Goal: Transaction & Acquisition: Book appointment/travel/reservation

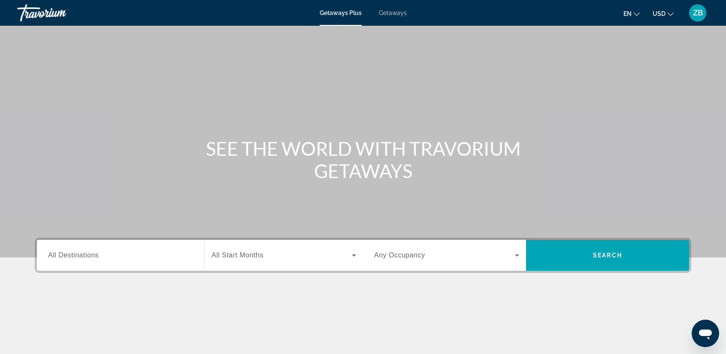
click at [634, 18] on button "en English Español Français Italiano Português русский" at bounding box center [632, 13] width 16 height 12
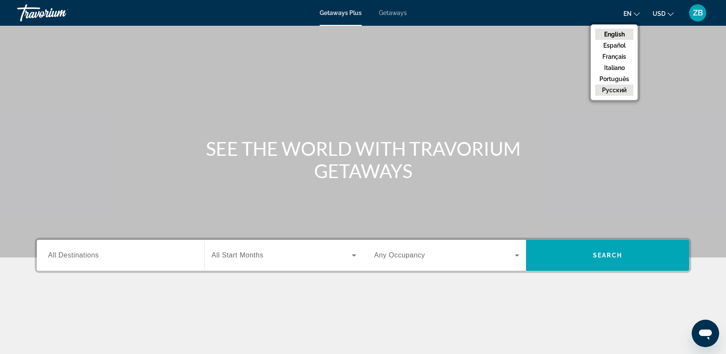
click at [612, 88] on button "русский" at bounding box center [614, 90] width 38 height 11
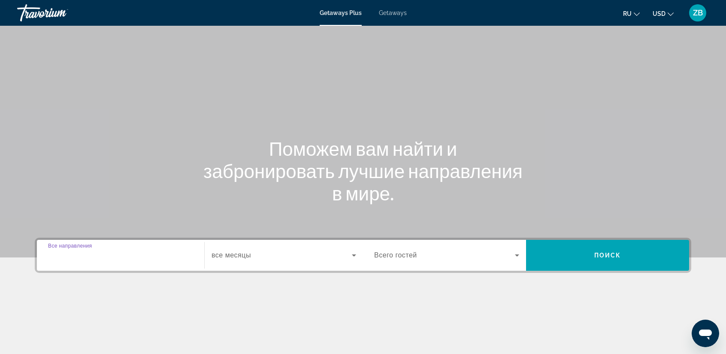
click at [107, 257] on input "Destination Все направления" at bounding box center [120, 256] width 145 height 10
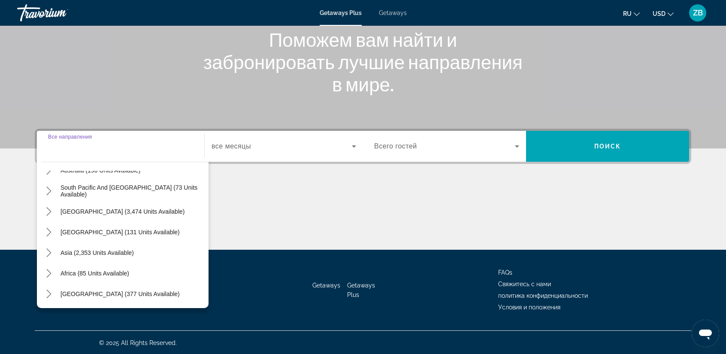
scroll to position [139, 0]
click at [49, 292] on icon "Toggle Middle East (377 units available) submenu" at bounding box center [49, 293] width 9 height 9
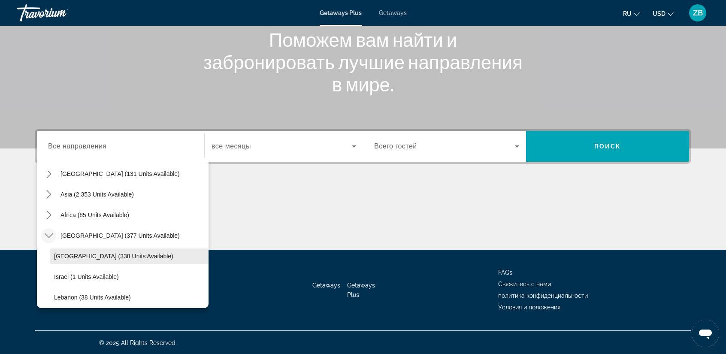
scroll to position [201, 0]
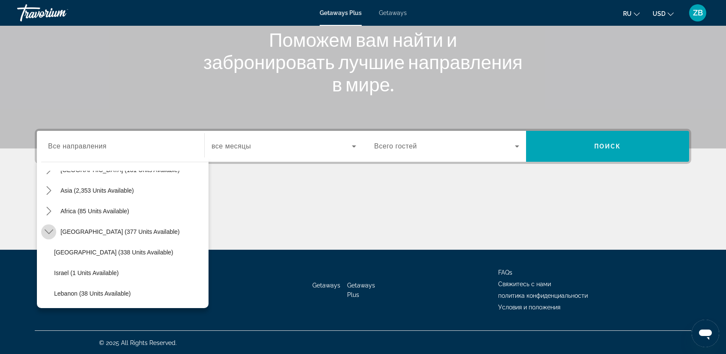
click at [53, 234] on mat-icon "Toggle Middle East (377 units available) submenu" at bounding box center [48, 231] width 15 height 15
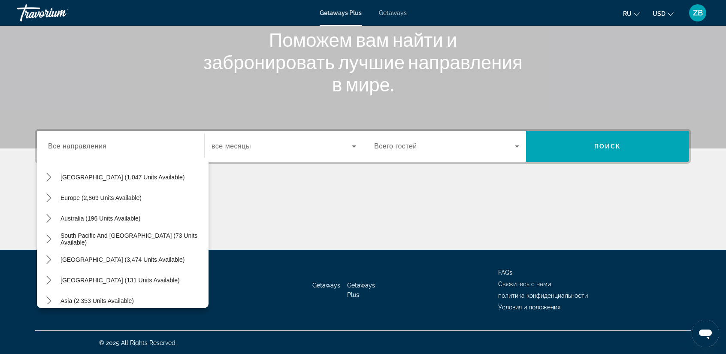
scroll to position [139, 0]
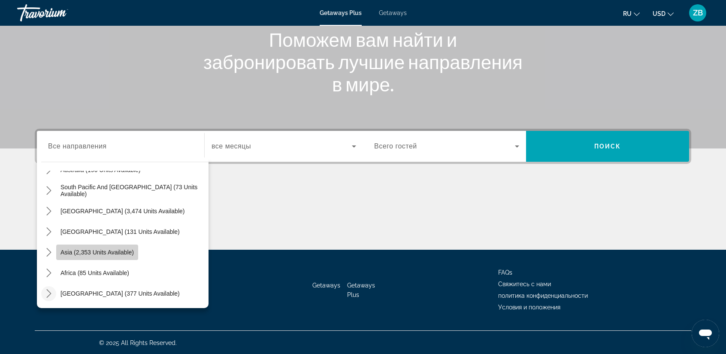
click at [57, 250] on span "Select destination: Asia (2,353 units available)" at bounding box center [97, 252] width 82 height 21
type input "**********"
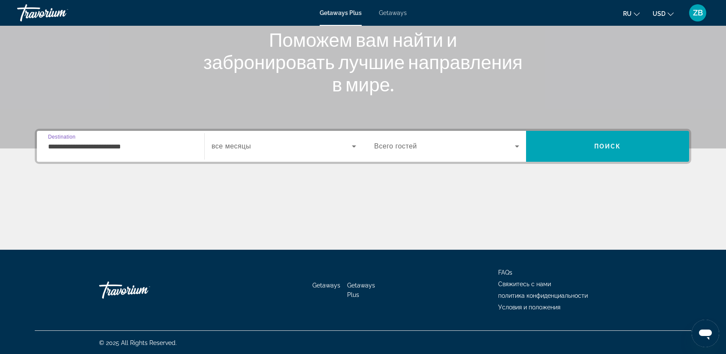
click at [69, 148] on input "**********" at bounding box center [120, 147] width 145 height 10
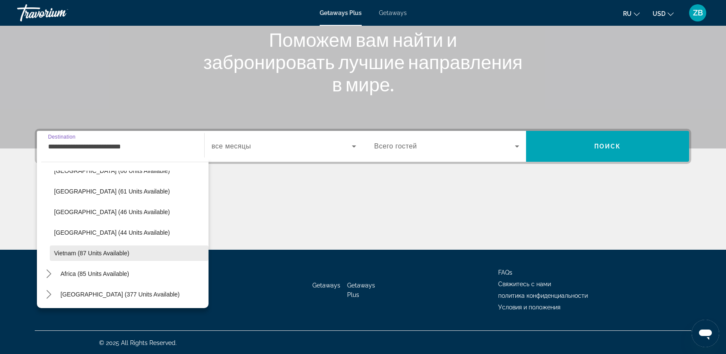
scroll to position [345, 0]
click at [49, 293] on icon "Toggle Middle East (377 units available) submenu" at bounding box center [49, 293] width 9 height 9
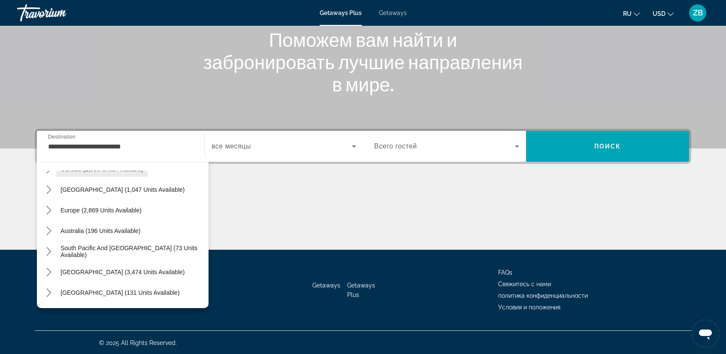
scroll to position [64, 0]
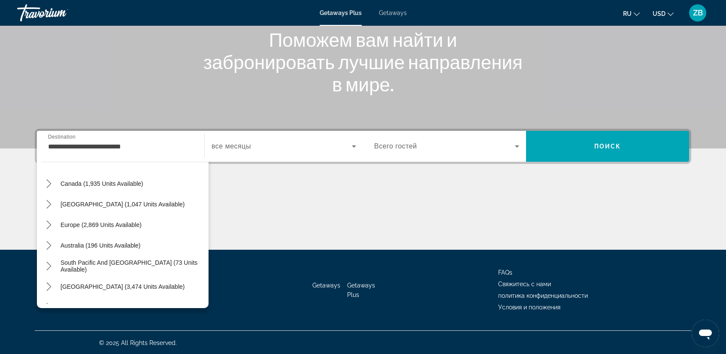
click at [387, 187] on div "Main content" at bounding box center [363, 217] width 657 height 64
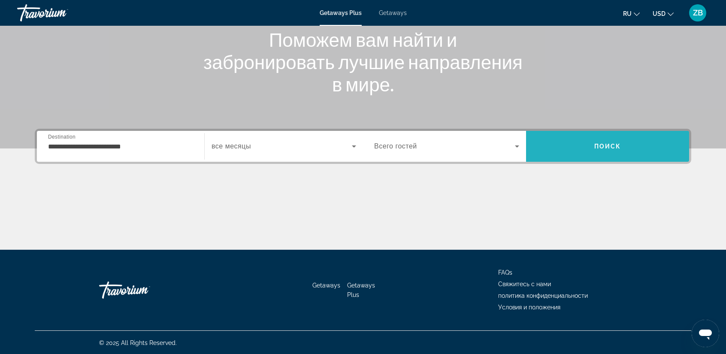
click at [573, 150] on span "Search" at bounding box center [607, 146] width 163 height 21
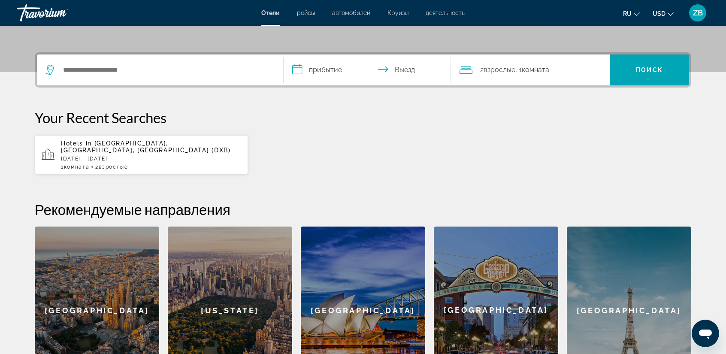
scroll to position [172, 0]
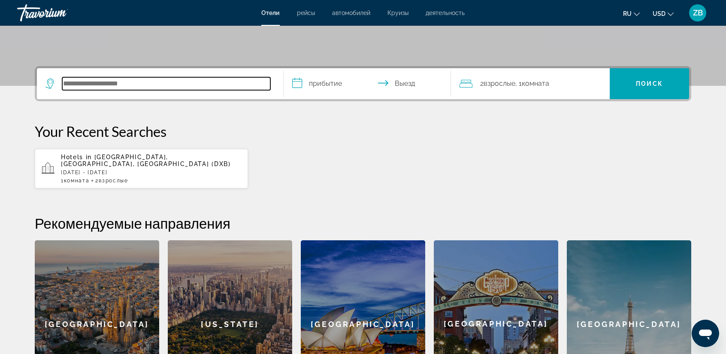
click at [213, 80] on input "Search hotel destination" at bounding box center [166, 83] width 208 height 13
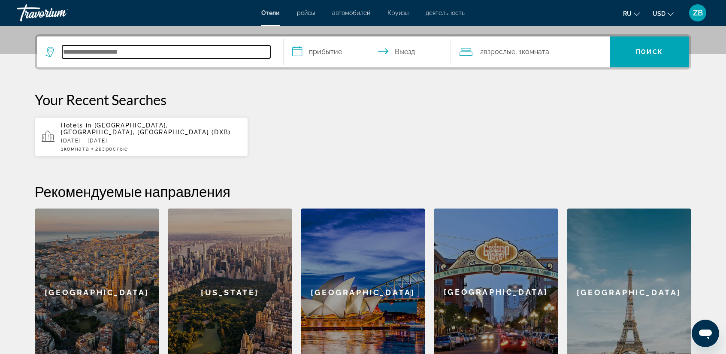
scroll to position [203, 0]
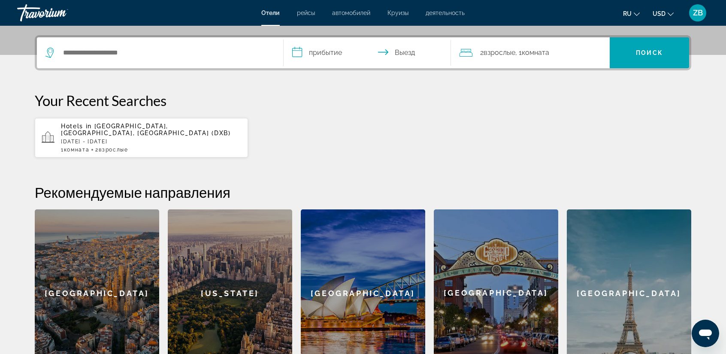
click at [187, 137] on div "Hotels in [GEOGRAPHIC_DATA], [GEOGRAPHIC_DATA], [GEOGRAPHIC_DATA] (DXB) [DATE] …" at bounding box center [151, 138] width 180 height 30
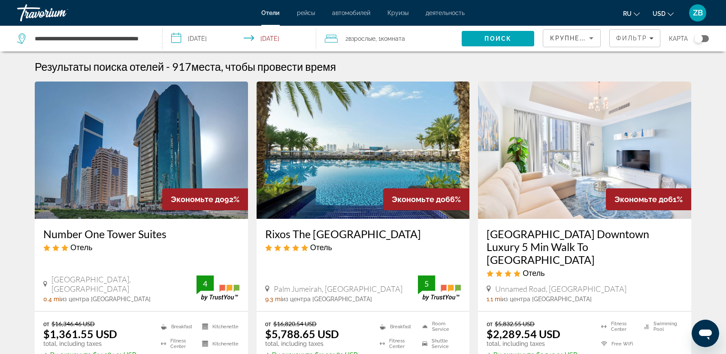
click at [330, 186] on img "Main content" at bounding box center [363, 150] width 213 height 137
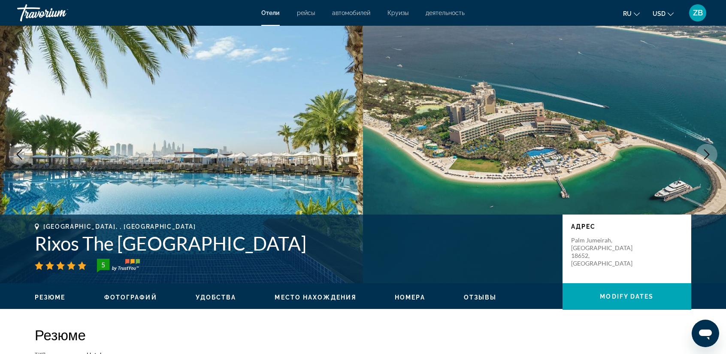
click at [329, 184] on img "Main content" at bounding box center [181, 155] width 363 height 258
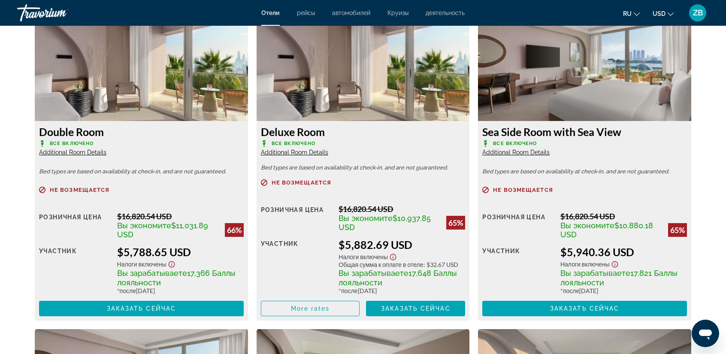
scroll to position [1202, 0]
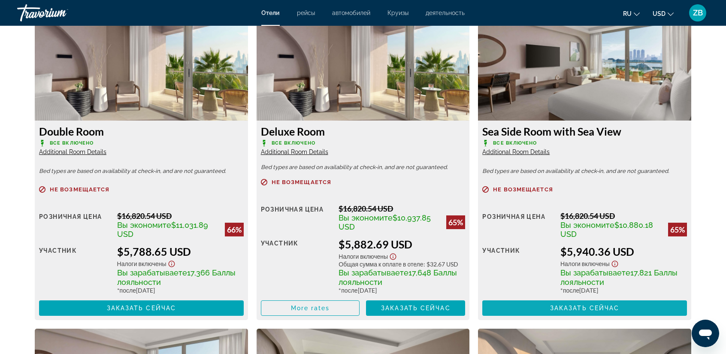
click at [576, 310] on span "Заказать сейчас" at bounding box center [585, 308] width 70 height 7
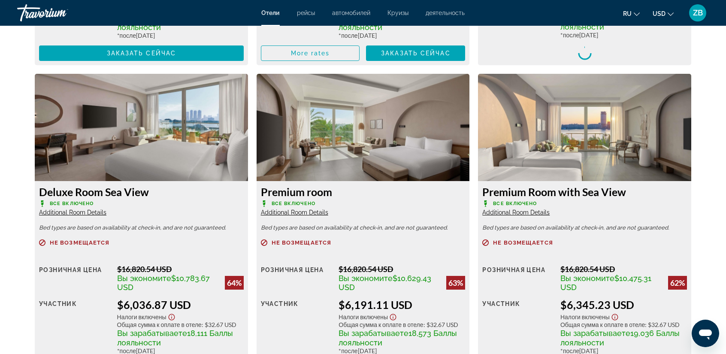
scroll to position [1459, 0]
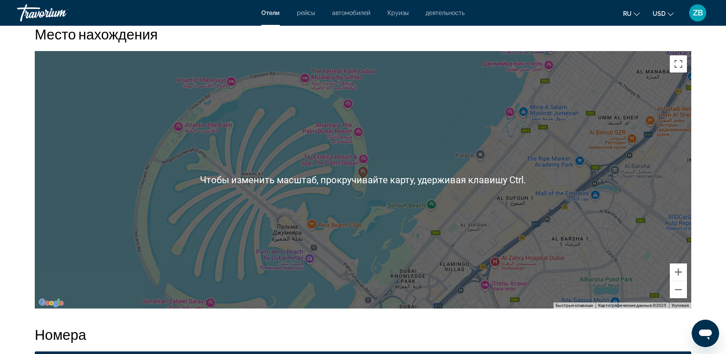
scroll to position [816, 0]
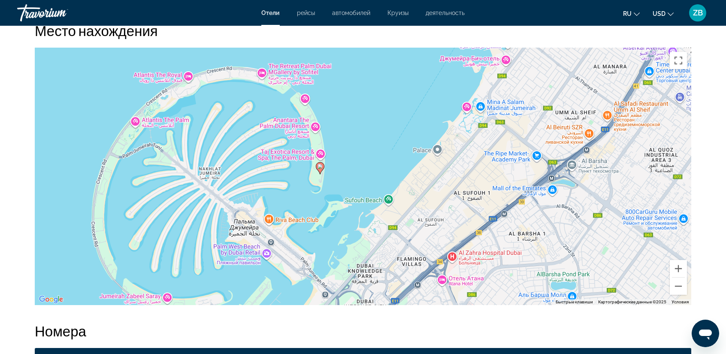
drag, startPoint x: 327, startPoint y: 244, endPoint x: 285, endPoint y: 242, distance: 41.7
click at [285, 242] on div "Чтобы активировать перетаскивание с помощью клавиатуры, нажмите Alt + Ввод. Пос…" at bounding box center [363, 177] width 657 height 258
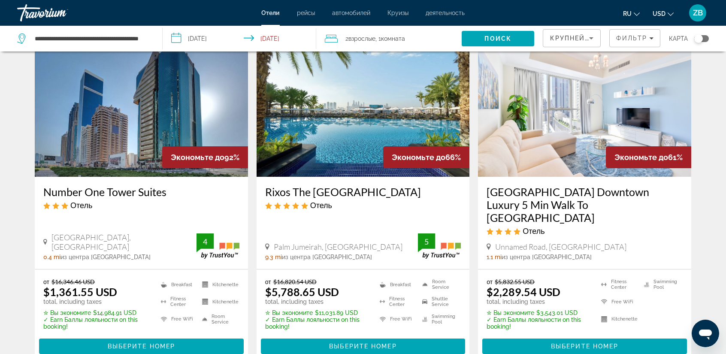
scroll to position [43, 0]
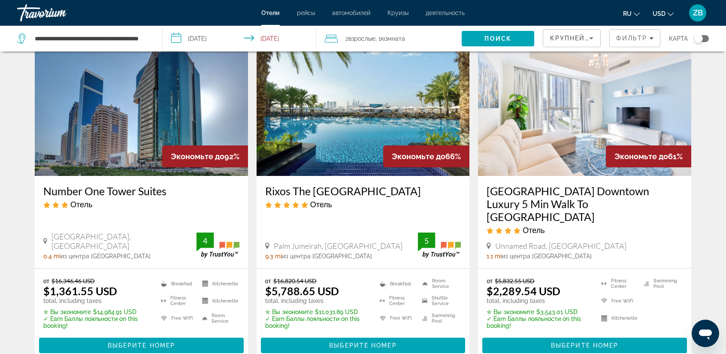
click at [146, 120] on img "Main content" at bounding box center [141, 107] width 213 height 137
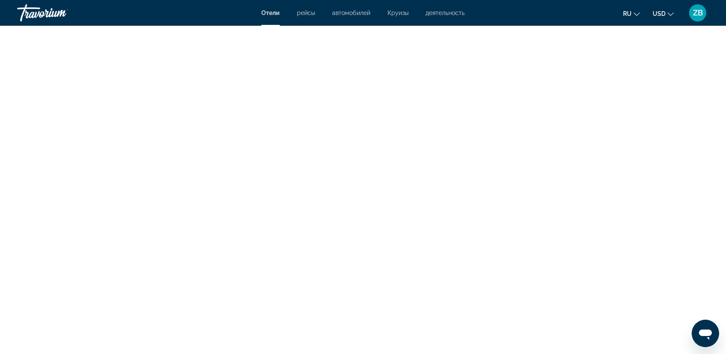
scroll to position [2876, 0]
